Goal: Transaction & Acquisition: Purchase product/service

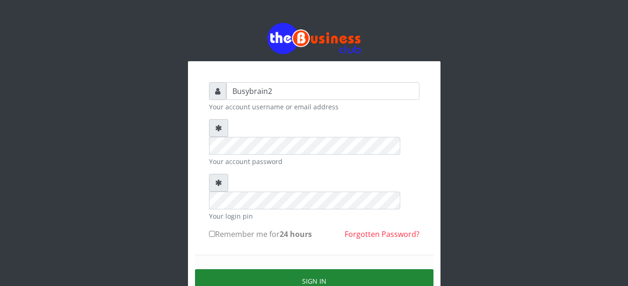
click at [345, 270] on button "Sign in" at bounding box center [314, 282] width 239 height 24
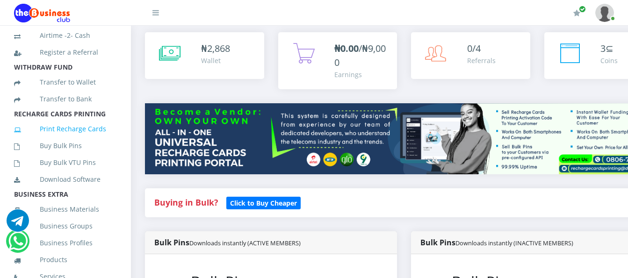
scroll to position [201, 0]
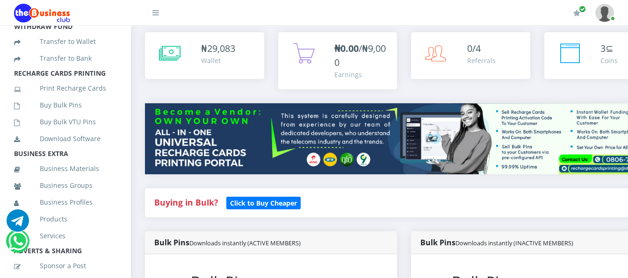
scroll to position [234, 0]
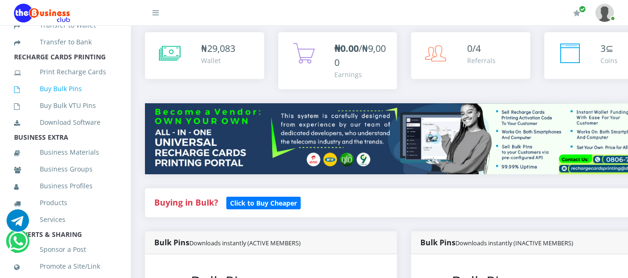
click at [103, 98] on link "Buy Bulk Pins" at bounding box center [65, 89] width 103 height 22
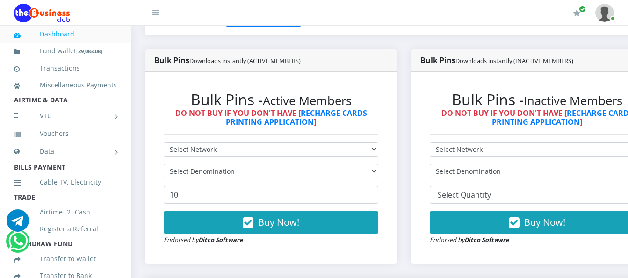
scroll to position [234, 0]
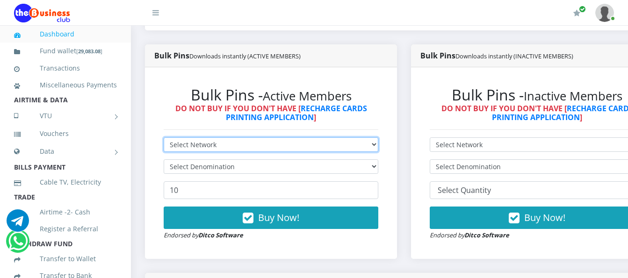
click at [378, 138] on select "Select Network MTN Globacom 9Mobile Airtel" at bounding box center [271, 145] width 215 height 15
select select "MTN"
click at [164, 138] on select "Select Network MTN Globacom 9Mobile Airtel" at bounding box center [271, 145] width 215 height 15
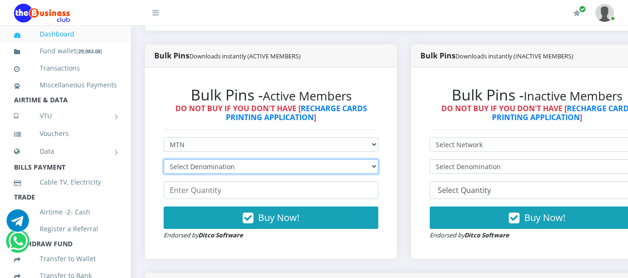
click at [377, 160] on select "Select Denomination MTN NGN100 - ₦96.99 MTN NGN200 - ₦193.98 MTN NGN400 - ₦387.…" at bounding box center [271, 167] width 215 height 15
select select "96.99-100"
click at [164, 160] on select "Select Denomination MTN NGN100 - ₦96.99 MTN NGN200 - ₦193.98 MTN NGN400 - ₦387.…" at bounding box center [271, 167] width 215 height 15
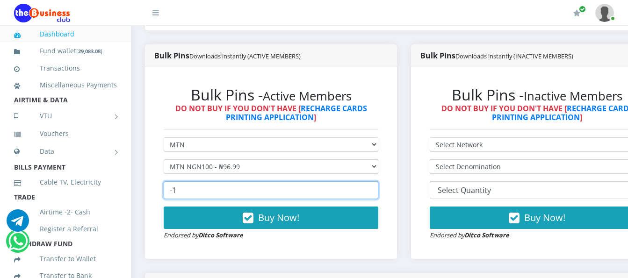
type input "-1"
click at [377, 183] on input "-1" at bounding box center [271, 191] width 215 height 18
click at [356, 184] on input "-1" at bounding box center [271, 191] width 215 height 18
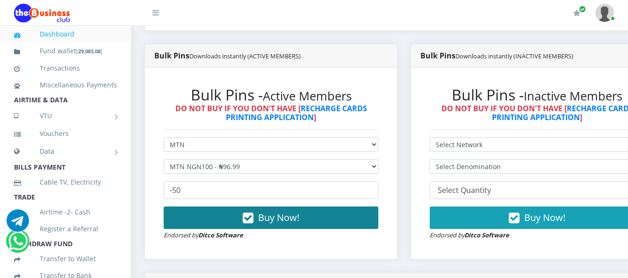
click at [379, 210] on button "Buy Now!" at bounding box center [271, 218] width 215 height 22
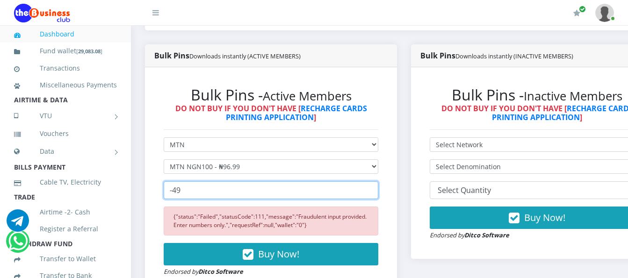
click at [377, 182] on input "-49" at bounding box center [271, 191] width 215 height 18
click at [377, 182] on input "-48" at bounding box center [271, 191] width 215 height 18
click at [377, 182] on input "-47" at bounding box center [271, 191] width 215 height 18
click at [378, 182] on input "-48" at bounding box center [271, 191] width 215 height 18
type input "-49"
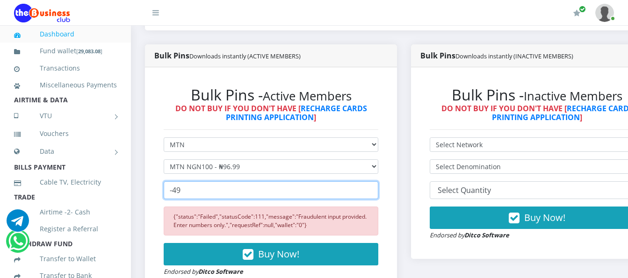
click at [379, 186] on input "-49" at bounding box center [271, 191] width 215 height 18
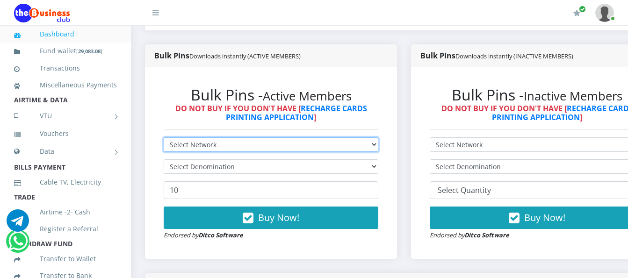
click at [322, 138] on select "Select Network MTN Globacom 9Mobile Airtel" at bounding box center [271, 145] width 215 height 15
select select "MTN"
click at [164, 138] on select "Select Network MTN Globacom 9Mobile Airtel" at bounding box center [271, 145] width 215 height 15
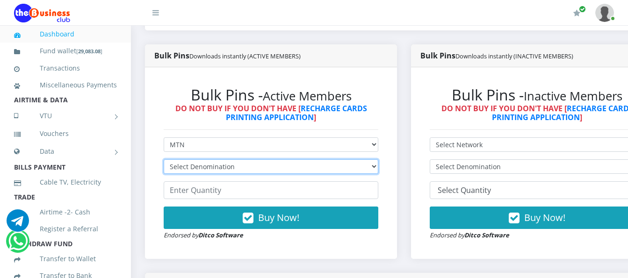
click at [330, 160] on select "Select Denomination MTN NGN100 - ₦96.99 MTN NGN200 - ₦193.98 MTN NGN400 - ₦387.…" at bounding box center [271, 167] width 215 height 15
select select "96.99-100"
click at [164, 160] on select "Select Denomination MTN NGN100 - ₦96.99 MTN NGN200 - ₦193.98 MTN NGN400 - ₦387.…" at bounding box center [271, 167] width 215 height 15
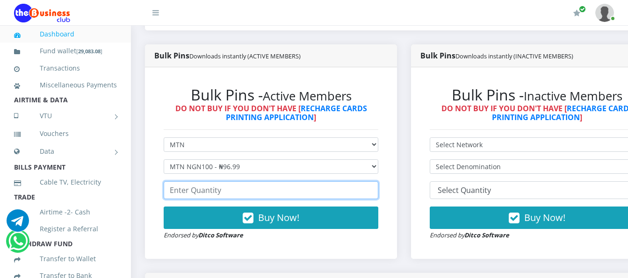
click at [337, 182] on input "number" at bounding box center [271, 191] width 215 height 18
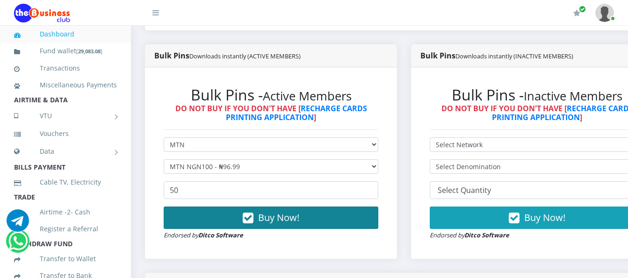
click at [351, 207] on button "Buy Now!" at bounding box center [271, 218] width 215 height 22
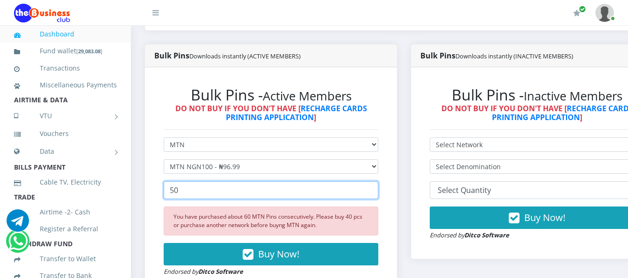
click at [358, 185] on input "50" at bounding box center [271, 191] width 215 height 18
type input "5"
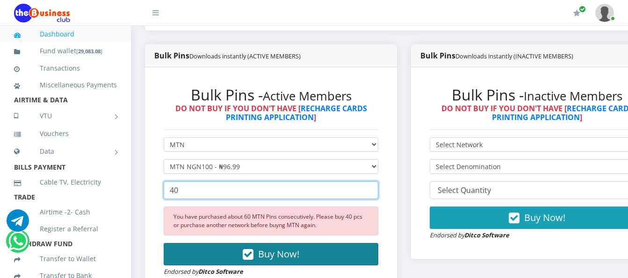
type input "40"
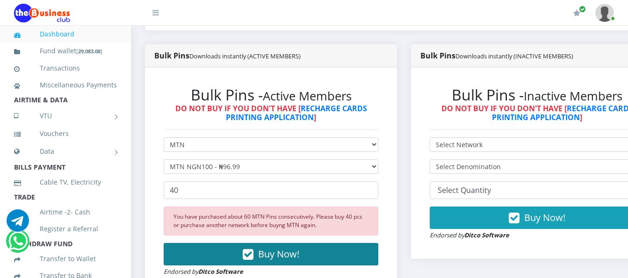
click at [351, 243] on button "Buy Now!" at bounding box center [271, 254] width 215 height 22
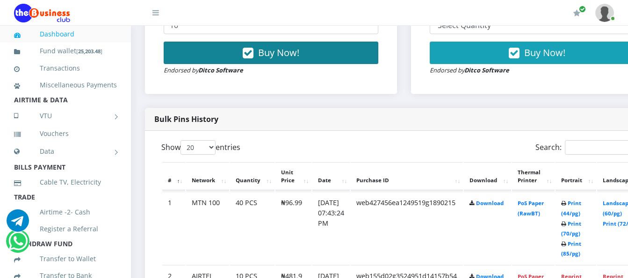
scroll to position [421, 0]
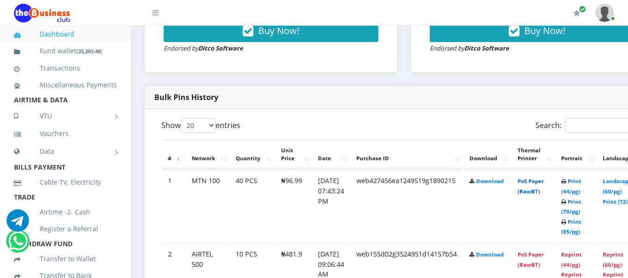
click at [544, 181] on link "PoS Paper (RawBT)" at bounding box center [531, 186] width 26 height 17
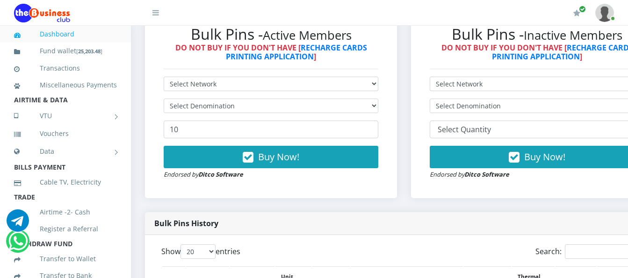
scroll to position [281, 0]
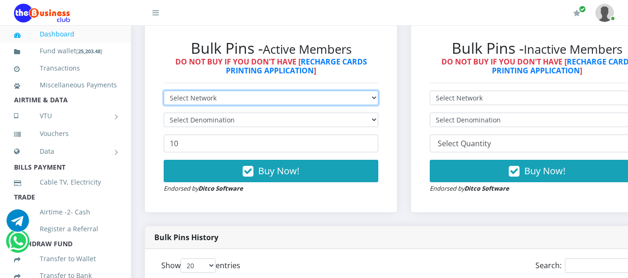
click at [263, 91] on select "Select Network MTN Globacom 9Mobile Airtel" at bounding box center [271, 98] width 215 height 15
select select "MTN"
click at [164, 91] on select "Select Network MTN Globacom 9Mobile Airtel" at bounding box center [271, 98] width 215 height 15
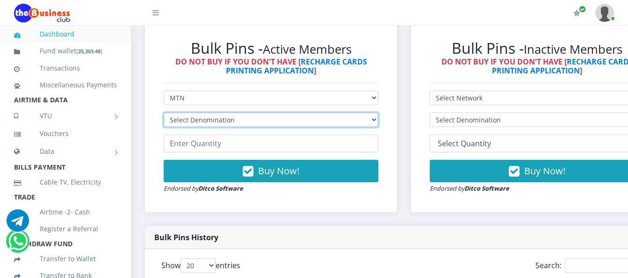
click at [264, 113] on select "Select Denomination MTN NGN100 - ₦96.99 MTN NGN200 - ₦193.98 MTN NGN400 - ₦387.…" at bounding box center [271, 120] width 215 height 15
select select "193.98-200"
click at [164, 113] on select "Select Denomination MTN NGN100 - ₦96.99 MTN NGN200 - ₦193.98 MTN NGN400 - ₦387.…" at bounding box center [271, 120] width 215 height 15
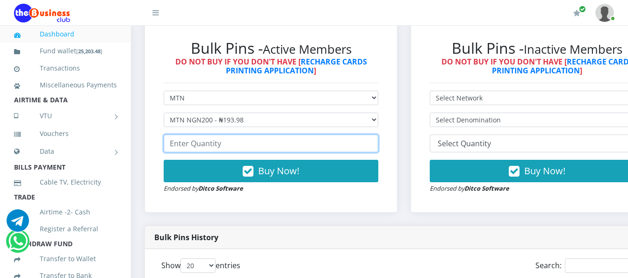
click at [269, 139] on input "number" at bounding box center [271, 144] width 215 height 18
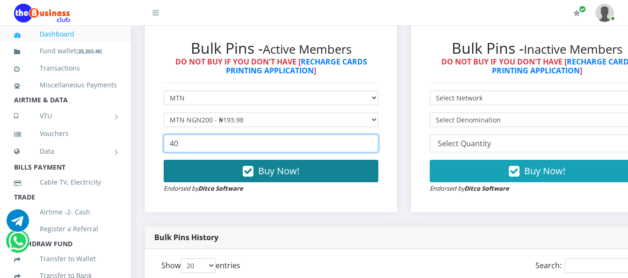
type input "40"
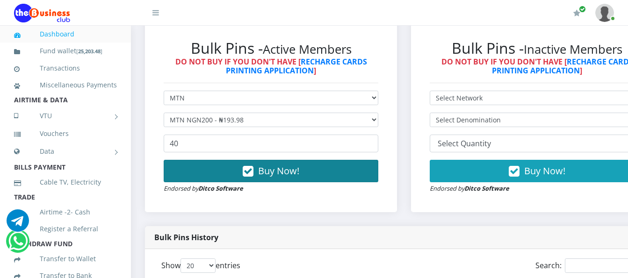
click at [293, 165] on span "Buy Now!" at bounding box center [278, 171] width 41 height 13
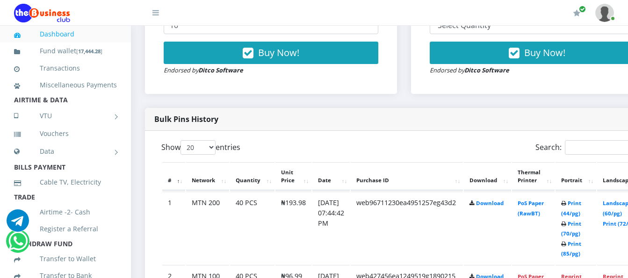
scroll to position [421, 0]
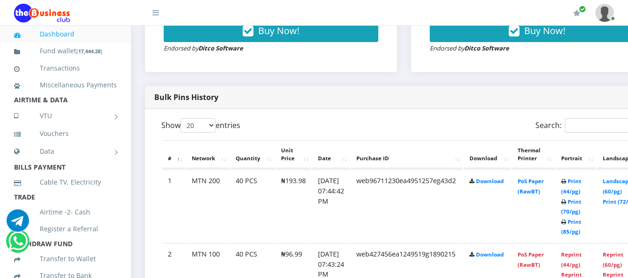
click at [549, 189] on td "PoS Paper (RawBT)" at bounding box center [533, 206] width 43 height 73
click at [544, 178] on link "PoS Paper (RawBT)" at bounding box center [531, 186] width 26 height 17
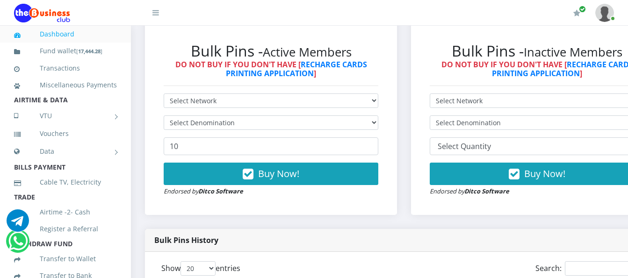
scroll to position [328, 0]
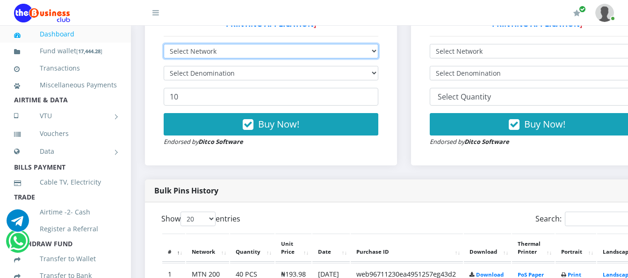
click at [256, 44] on select "Select Network MTN Globacom 9Mobile Airtel" at bounding box center [271, 51] width 215 height 15
select select "MTN"
click at [164, 44] on select "Select Network MTN Globacom 9Mobile Airtel" at bounding box center [271, 51] width 215 height 15
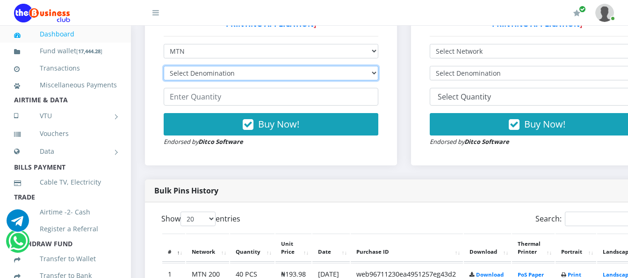
click at [248, 66] on select "Select Denomination MTN NGN100 - ₦96.99 MTN NGN200 - ₦193.98 MTN NGN400 - ₦387.…" at bounding box center [271, 73] width 215 height 15
select select "387.96-400"
click at [164, 66] on select "Select Denomination MTN NGN100 - ₦96.99 MTN NGN200 - ₦193.98 MTN NGN400 - ₦387.…" at bounding box center [271, 73] width 215 height 15
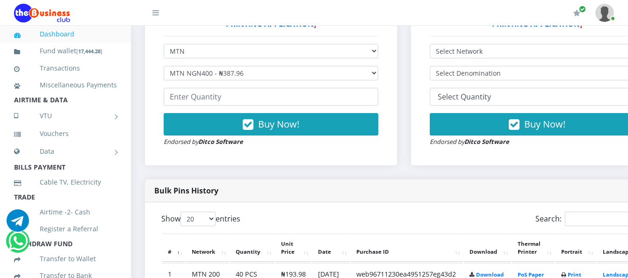
click at [257, 99] on form "Select Network MTN Globacom 9Mobile Airtel Select Denomination MTN NGN100 - ₦96…" at bounding box center [271, 95] width 215 height 103
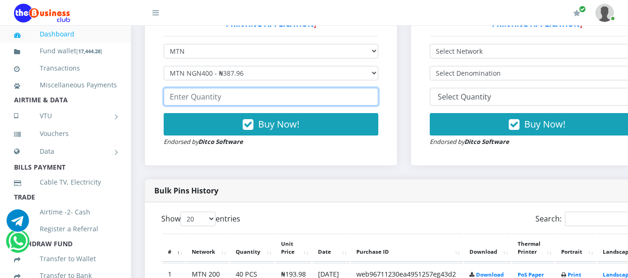
click at [260, 91] on input "number" at bounding box center [271, 97] width 215 height 18
type input "10"
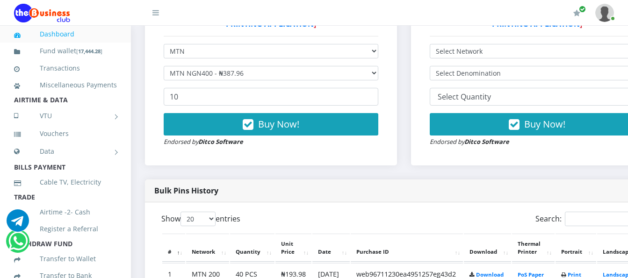
click at [306, 128] on div "Buy Now! Endorsed by Ditco Software" at bounding box center [271, 130] width 215 height 34
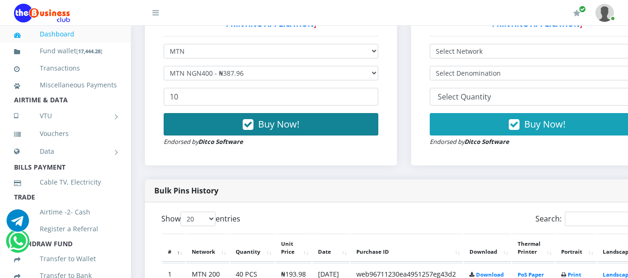
click at [307, 117] on button "Buy Now!" at bounding box center [271, 124] width 215 height 22
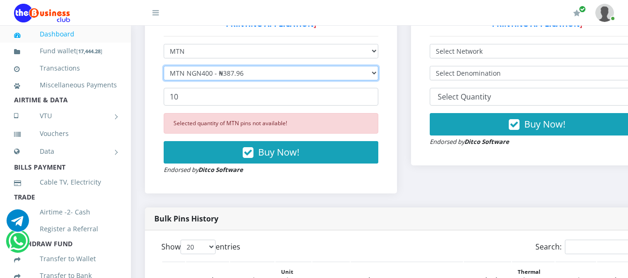
click at [318, 66] on select "Select Denomination MTN NGN100 - ₦96.99 MTN NGN200 - ₦193.98 MTN NGN400 - ₦387.…" at bounding box center [271, 73] width 215 height 15
select select "484.95-500"
click at [164, 66] on select "Select Denomination MTN NGN100 - ₦96.99 MTN NGN200 - ₦193.98 MTN NGN400 - ₦387.…" at bounding box center [271, 73] width 215 height 15
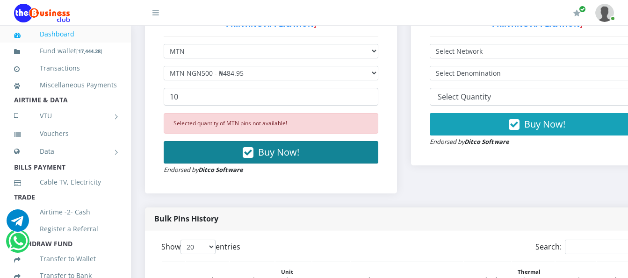
click at [331, 147] on button "Buy Now!" at bounding box center [271, 152] width 215 height 22
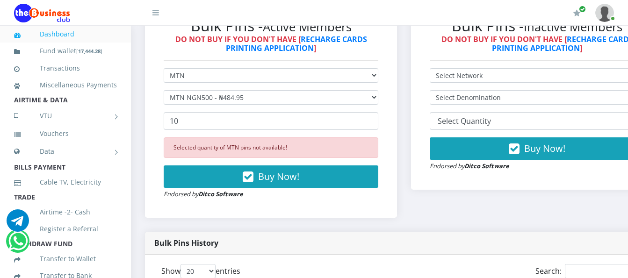
scroll to position [281, 0]
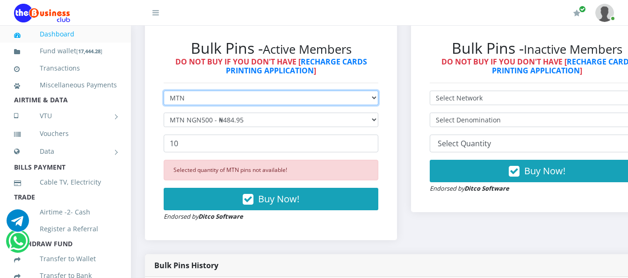
click at [272, 91] on select "Select Network MTN Globacom 9Mobile Airtel" at bounding box center [271, 98] width 215 height 15
click at [164, 91] on select "Select Network MTN Globacom 9Mobile Airtel" at bounding box center [271, 98] width 215 height 15
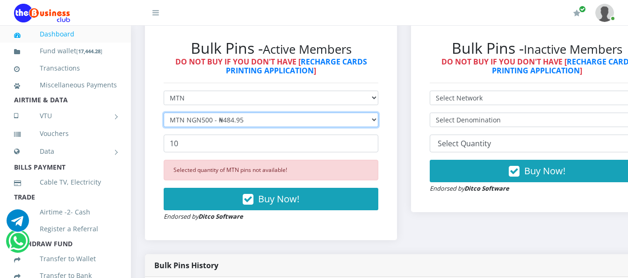
click at [282, 113] on select "Select Denomination MTN NGN100 - ₦96.99 MTN NGN200 - ₦193.98 MTN NGN400 - ₦387.…" at bounding box center [271, 120] width 215 height 15
click at [164, 113] on select "Select Denomination MTN NGN100 - ₦96.99 MTN NGN200 - ₦193.98 MTN NGN400 - ₦387.…" at bounding box center [271, 120] width 215 height 15
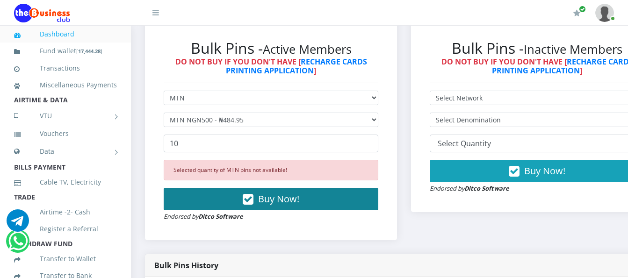
click at [296, 193] on span "Buy Now!" at bounding box center [278, 199] width 41 height 13
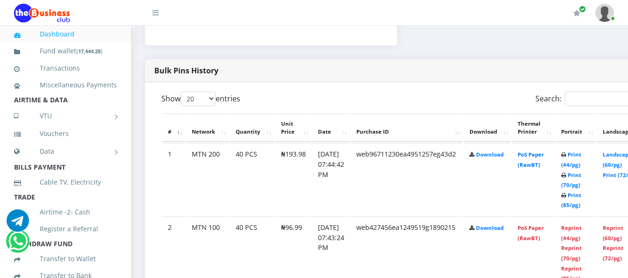
scroll to position [515, 0]
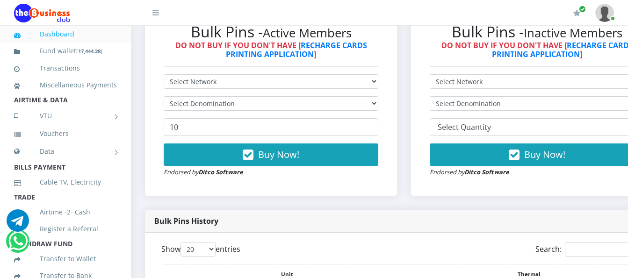
scroll to position [281, 0]
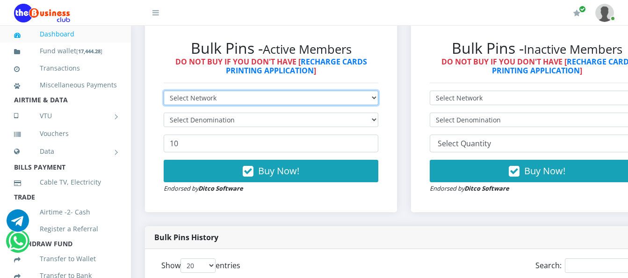
click at [347, 91] on select "Select Network MTN Globacom 9Mobile Airtel" at bounding box center [271, 98] width 215 height 15
select select "MTN"
click at [164, 91] on select "Select Network MTN Globacom 9Mobile Airtel" at bounding box center [271, 98] width 215 height 15
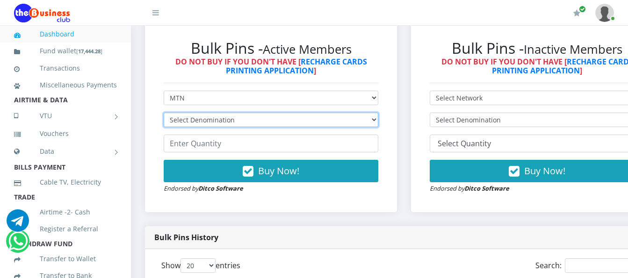
click at [354, 113] on select "Select Denomination MTN NGN100 - ₦96.99 MTN NGN200 - ₦193.98 MTN NGN400 - ₦387.…" at bounding box center [271, 120] width 215 height 15
select select "484.95-500"
click at [164, 113] on select "Select Denomination MTN NGN100 - ₦96.99 MTN NGN200 - ₦193.98 MTN NGN400 - ₦387.…" at bounding box center [271, 120] width 215 height 15
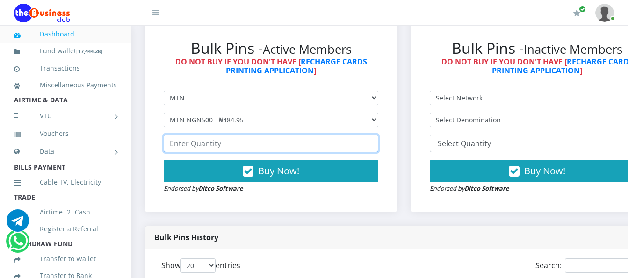
click at [358, 142] on input "number" at bounding box center [271, 144] width 215 height 18
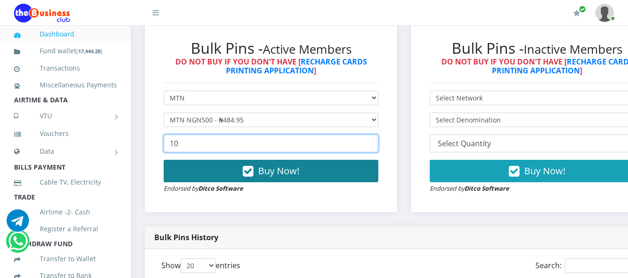
type input "10"
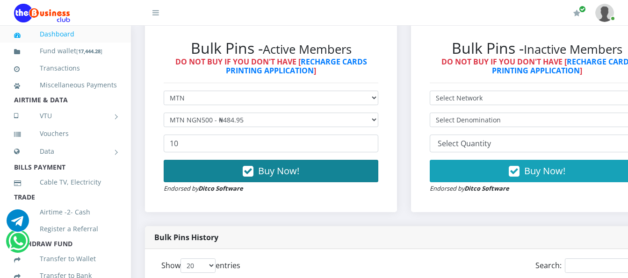
click at [234, 164] on button "Buy Now!" at bounding box center [271, 171] width 215 height 22
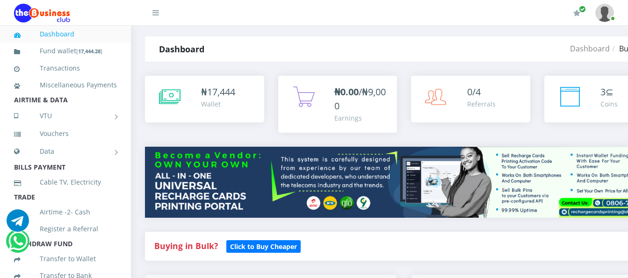
scroll to position [0, 0]
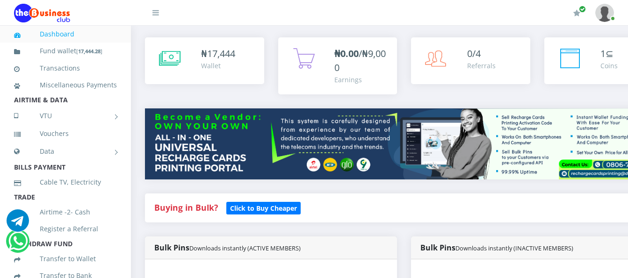
scroll to position [187, 0]
